Goal: Information Seeking & Learning: Learn about a topic

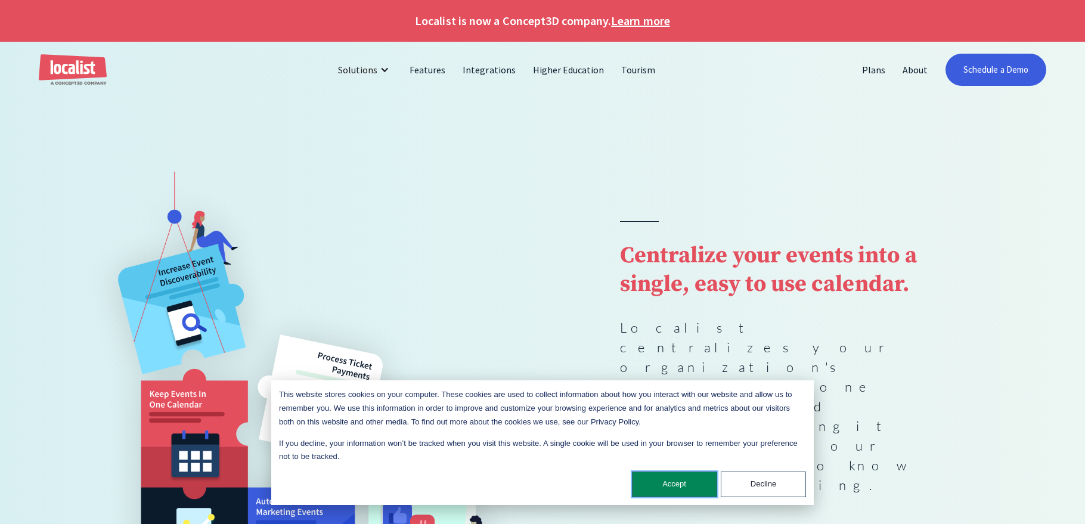
click at [685, 483] on button "Accept" at bounding box center [674, 484] width 85 height 26
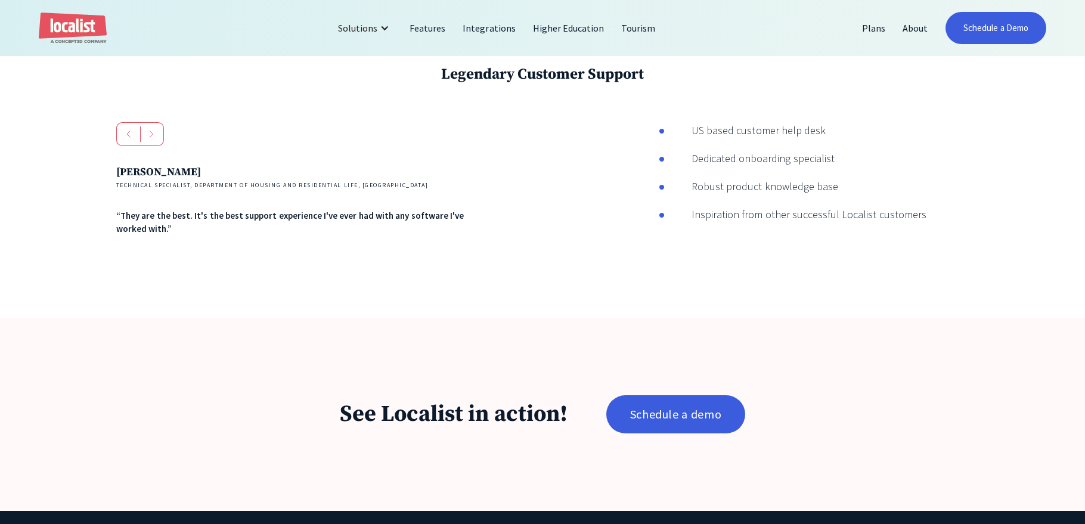
scroll to position [2127, 0]
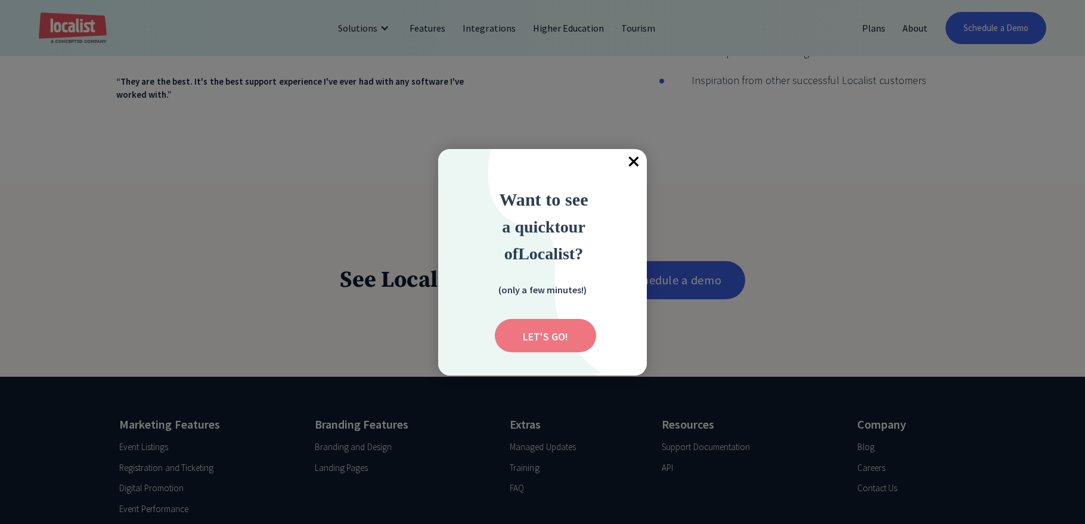
click at [562, 339] on input "Submit" at bounding box center [545, 335] width 101 height 33
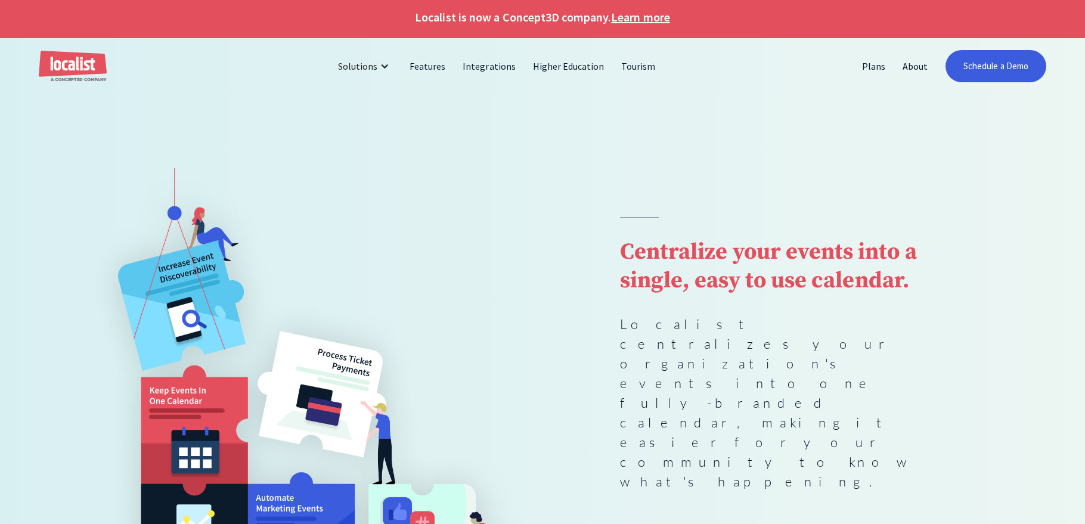
scroll to position [0, 0]
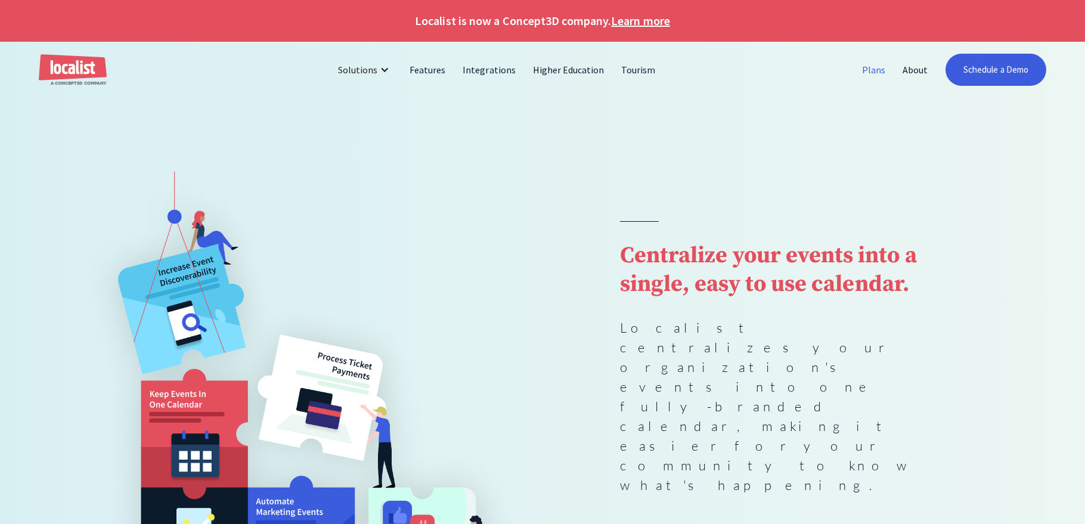
click at [861, 71] on link "Plans" at bounding box center [874, 69] width 41 height 29
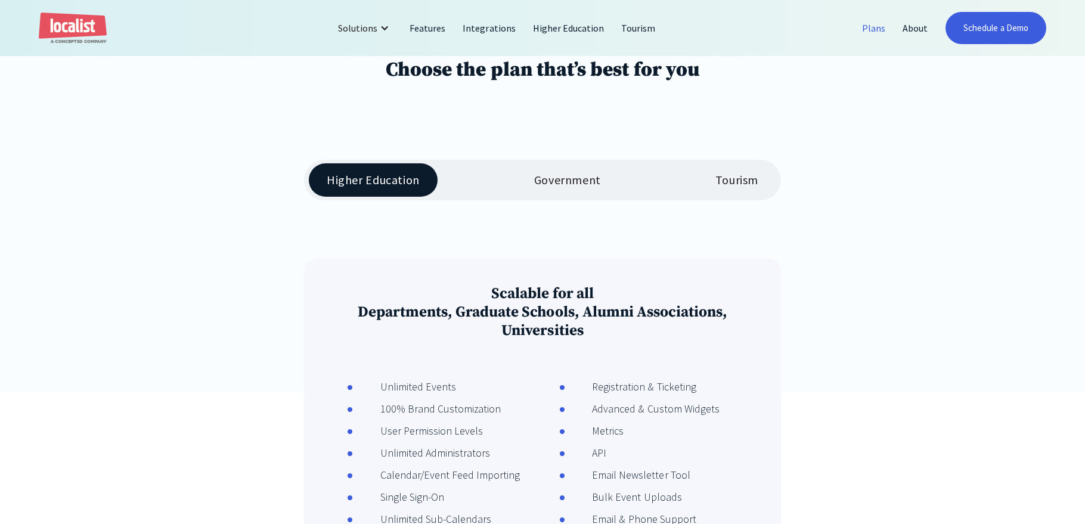
scroll to position [88, 0]
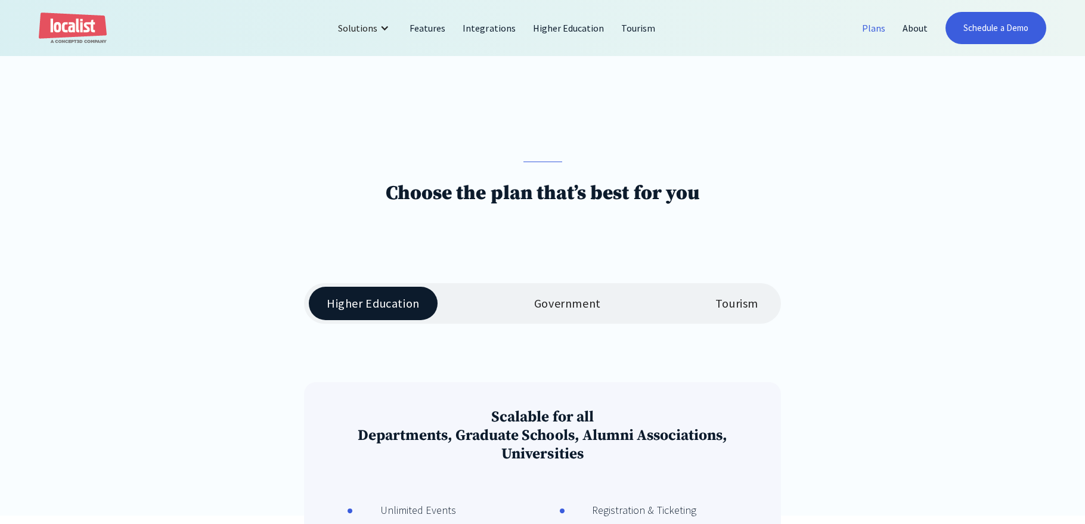
click at [568, 312] on link "Government" at bounding box center [567, 303] width 103 height 33
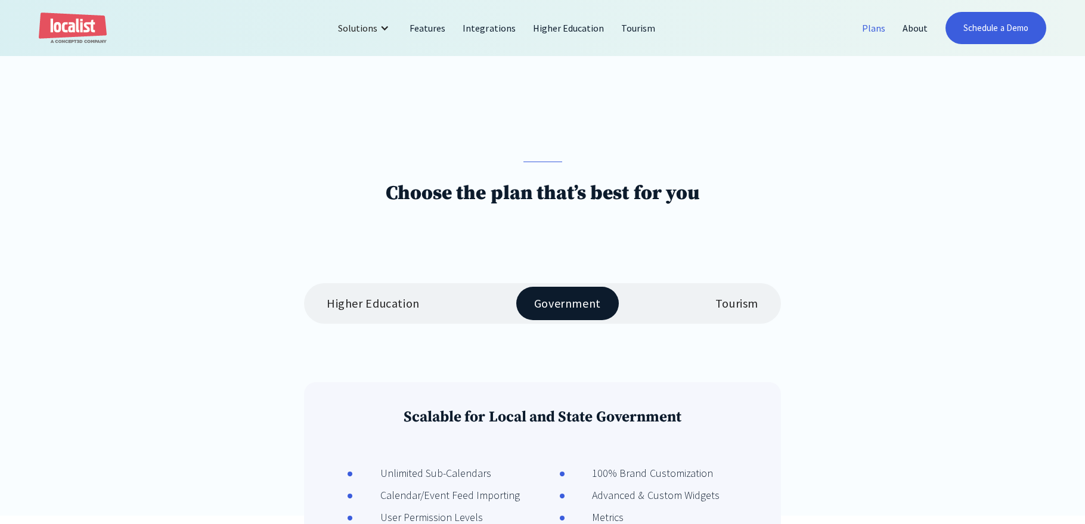
click at [696, 308] on div "Higher Education Government Tourism" at bounding box center [542, 303] width 477 height 41
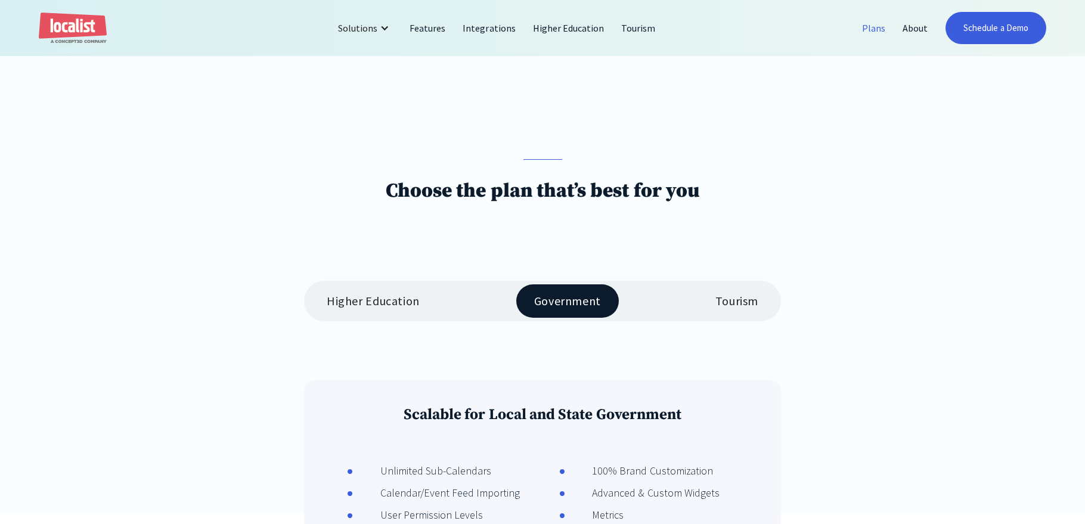
click at [747, 308] on div "Tourism" at bounding box center [736, 301] width 43 height 14
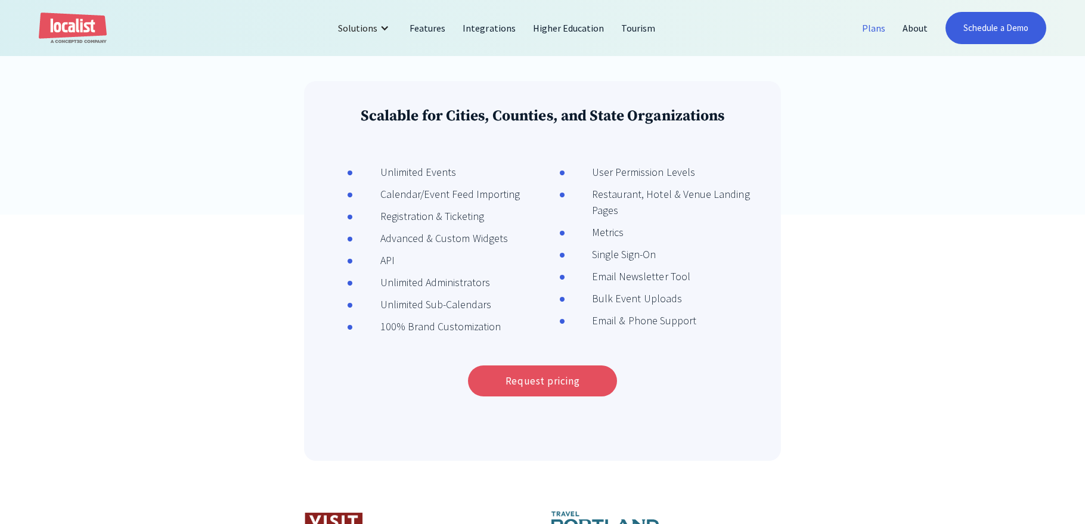
scroll to position [419, 0]
